Goal: Task Accomplishment & Management: Use online tool/utility

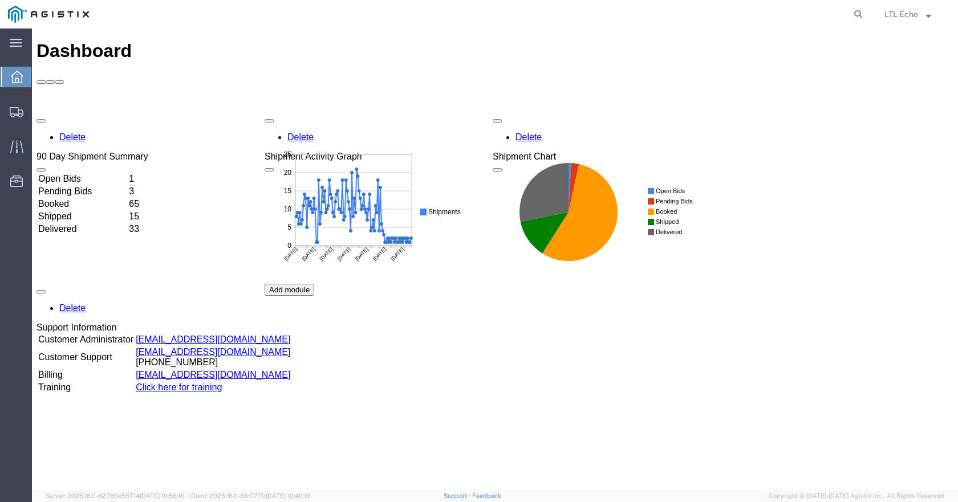
drag, startPoint x: 858, startPoint y: 17, endPoint x: 853, endPoint y: 22, distance: 6.9
click at [858, 17] on icon at bounding box center [858, 14] width 16 height 16
paste input "56445387"
type input "56445387"
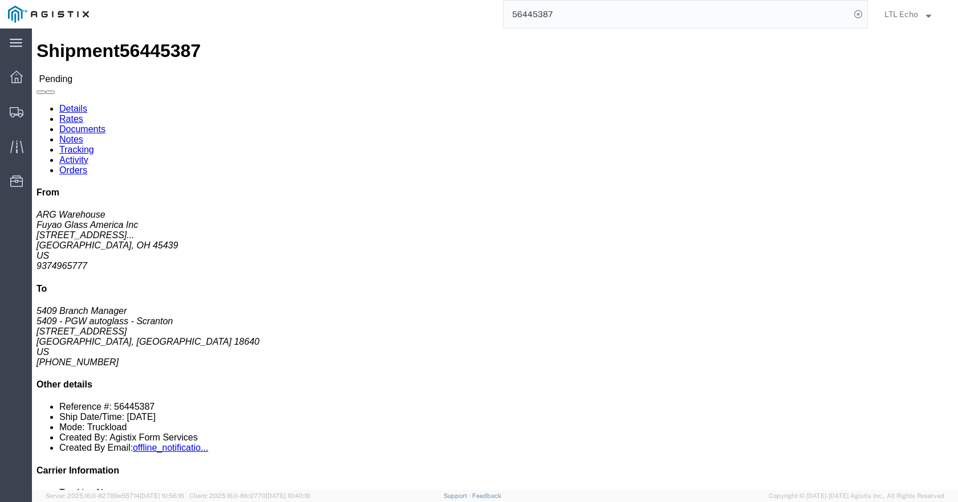
click button "Enter / Modify Bid"
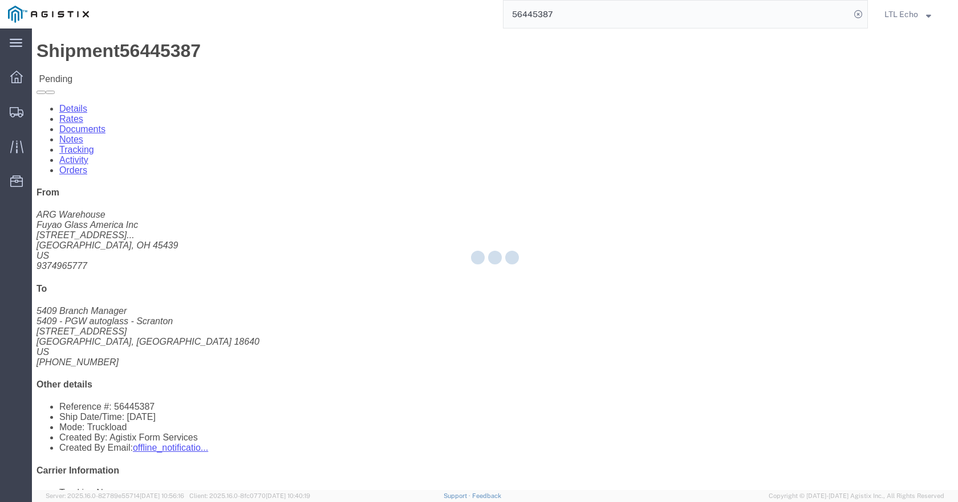
select select "4622"
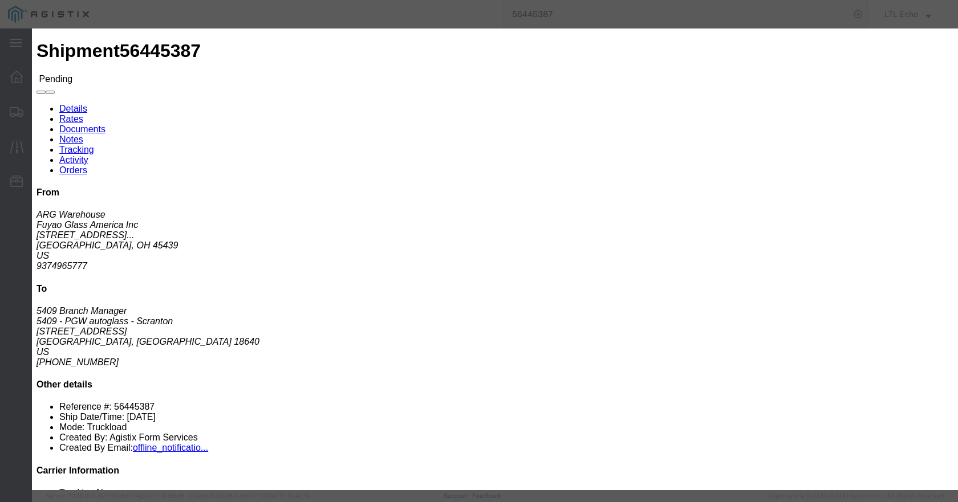
click link "ks_ga - Echo Global Logistics - TL Standard 3 - 5 Day"
drag, startPoint x: 699, startPoint y: 108, endPoint x: 664, endPoint y: 110, distance: 34.8
click div "ks_ga"
paste input "56445387"
type input "56445387"
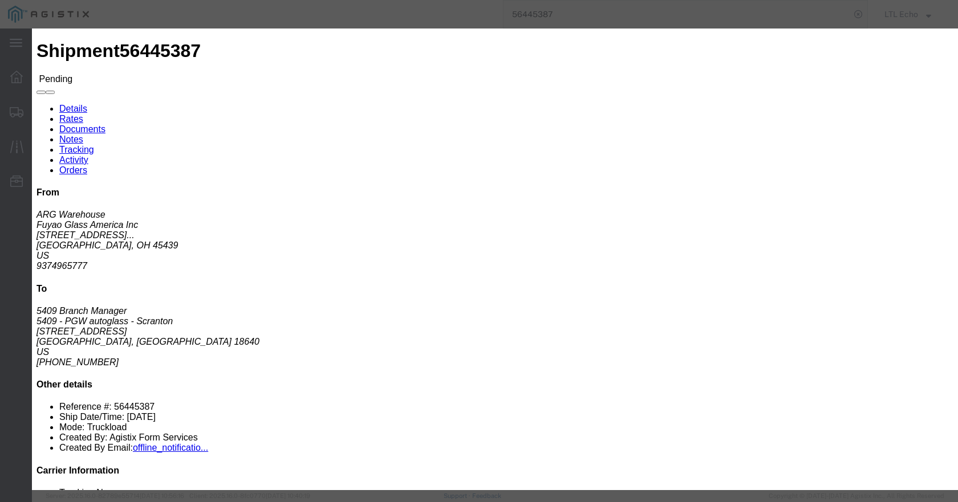
click select "Select Air Less than Truckload Multi-Leg Ocean Freight Rail Small Parcel Truckl…"
select select "TL"
click select "Select Air Less than Truckload Multi-Leg Ocean Freight Rail Small Parcel Truckl…"
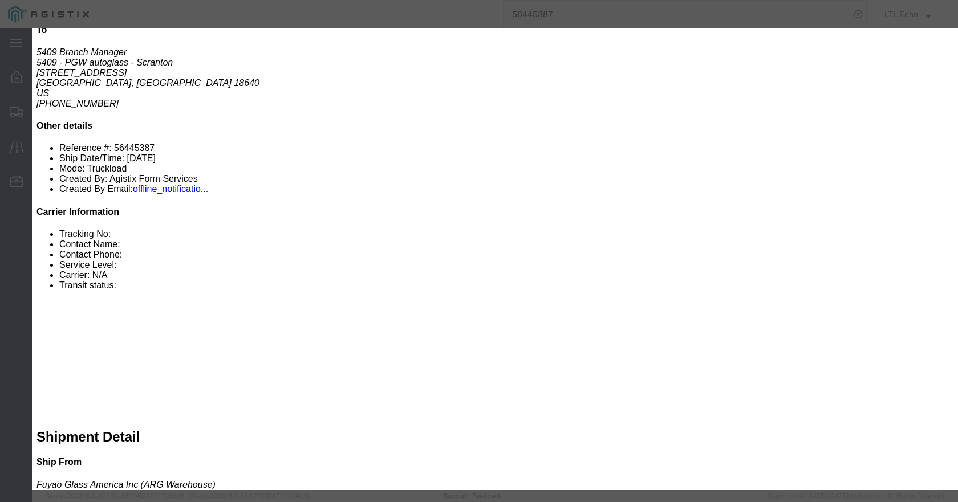
scroll to position [260, 0]
drag, startPoint x: 685, startPoint y: 238, endPoint x: 658, endPoint y: 238, distance: 27.4
click div "Bid amount 1 1410.00"
drag, startPoint x: 669, startPoint y: 238, endPoint x: 662, endPoint y: 238, distance: 7.4
click input "1450"
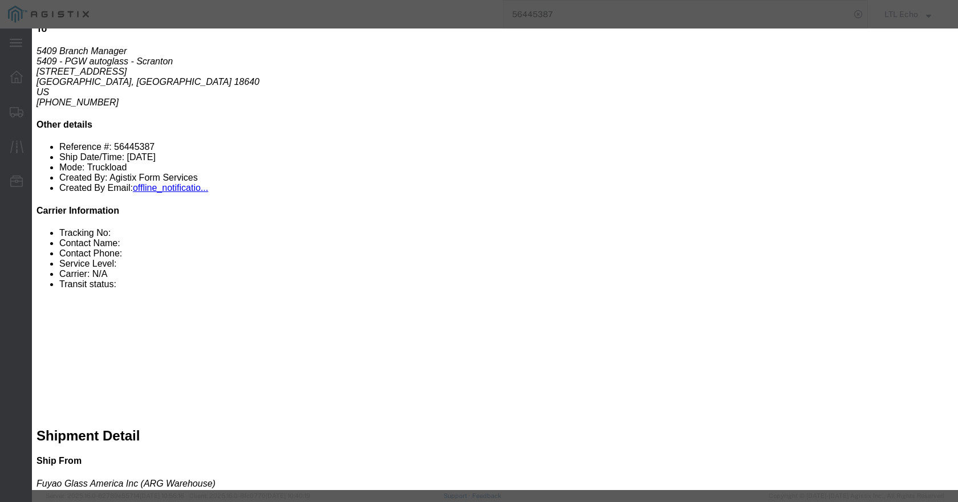
drag, startPoint x: 700, startPoint y: 230, endPoint x: 664, endPoint y: 236, distance: 35.9
click input "1500"
drag, startPoint x: 681, startPoint y: 233, endPoint x: 656, endPoint y: 236, distance: 24.7
click div "Bid amount 1 1450"
type input "1500"
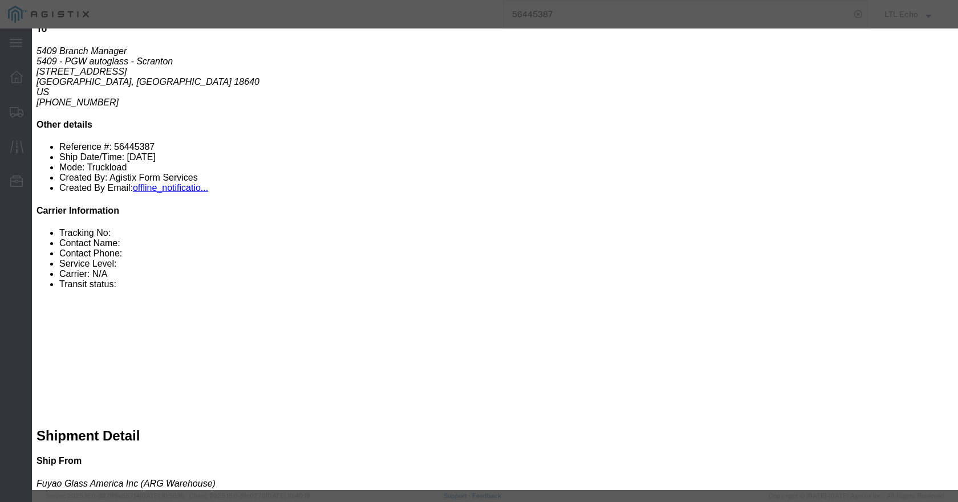
click button "Submit"
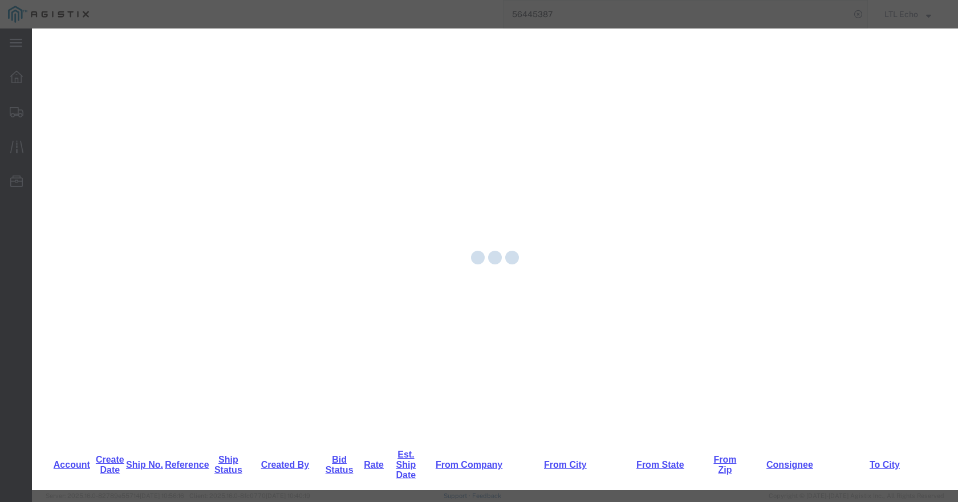
scroll to position [0, 0]
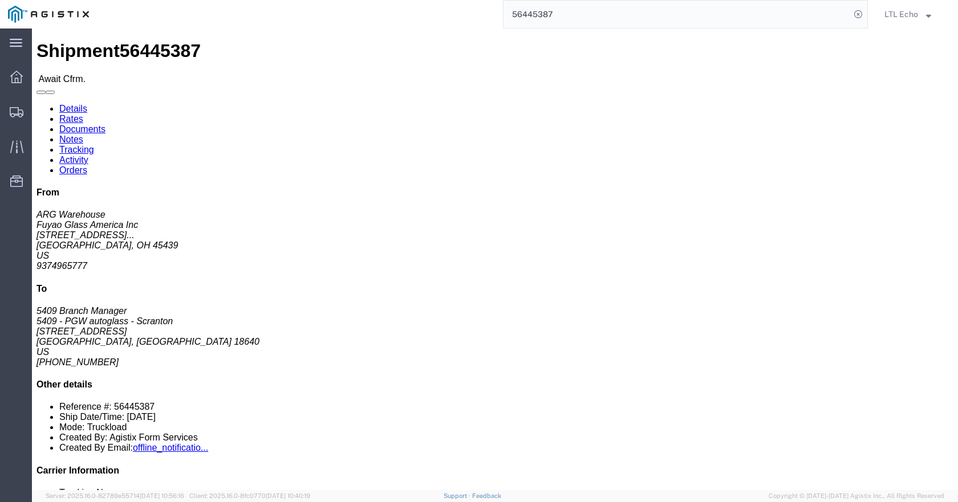
click link "Rates"
